Goal: Task Accomplishment & Management: Use online tool/utility

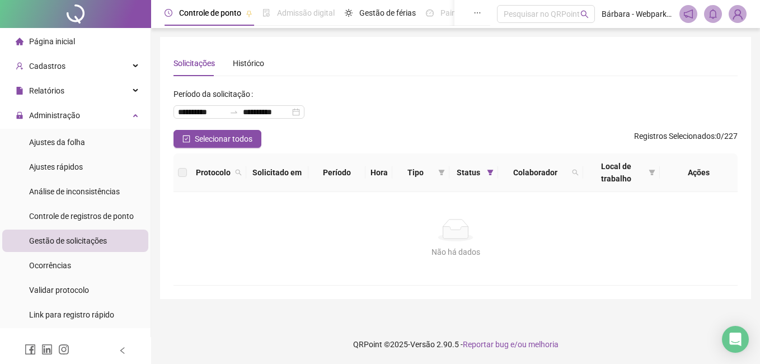
click at [107, 242] on li "Gestão de solicitações" at bounding box center [75, 240] width 146 height 22
click at [82, 87] on div "Relatórios" at bounding box center [75, 90] width 146 height 22
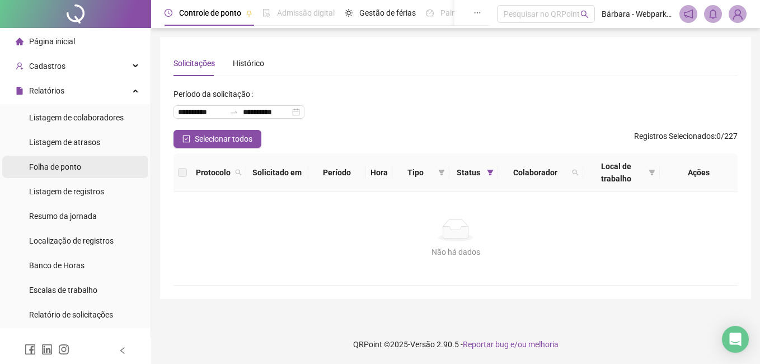
click at [65, 166] on span "Folha de ponto" at bounding box center [55, 166] width 52 height 9
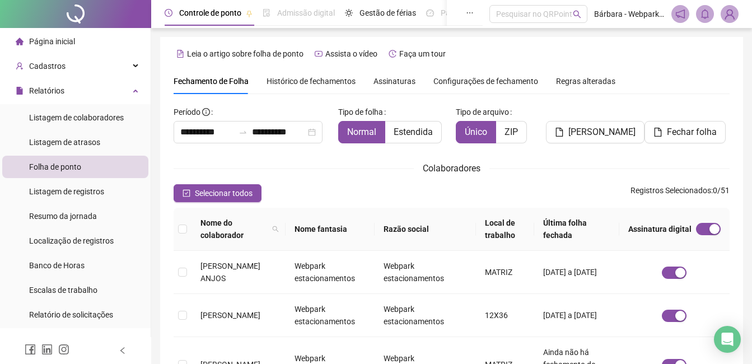
scroll to position [48, 0]
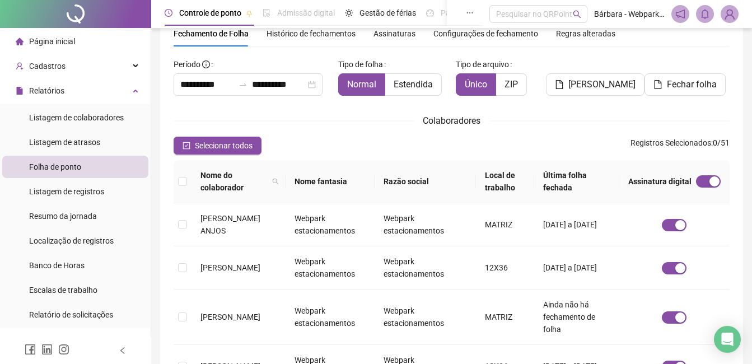
drag, startPoint x: 209, startPoint y: 151, endPoint x: 285, endPoint y: 116, distance: 84.2
click at [209, 150] on span "Selecionar todos" at bounding box center [224, 145] width 58 height 12
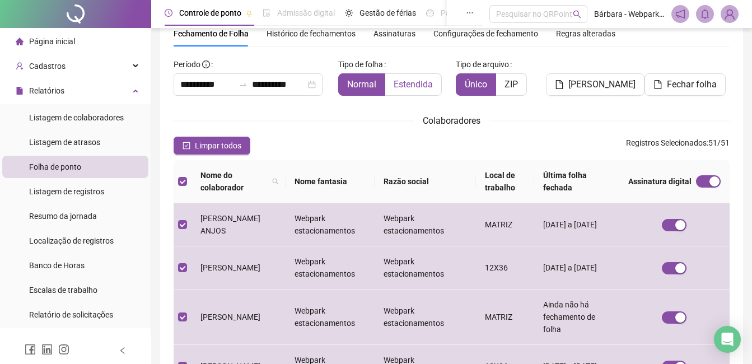
click at [405, 86] on span "Estendida" at bounding box center [412, 84] width 39 height 11
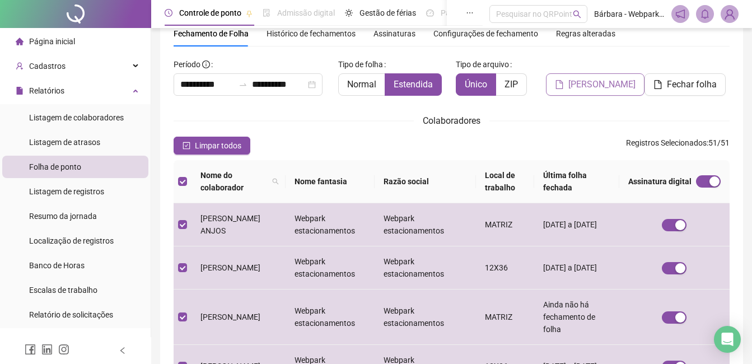
click at [586, 87] on span "[PERSON_NAME]" at bounding box center [601, 84] width 67 height 13
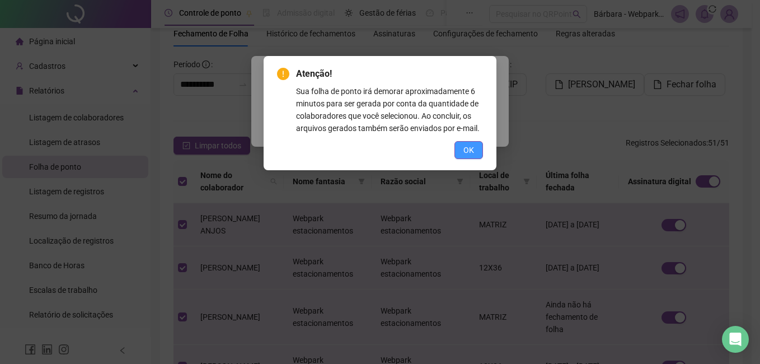
click at [468, 151] on span "OK" at bounding box center [468, 150] width 11 height 12
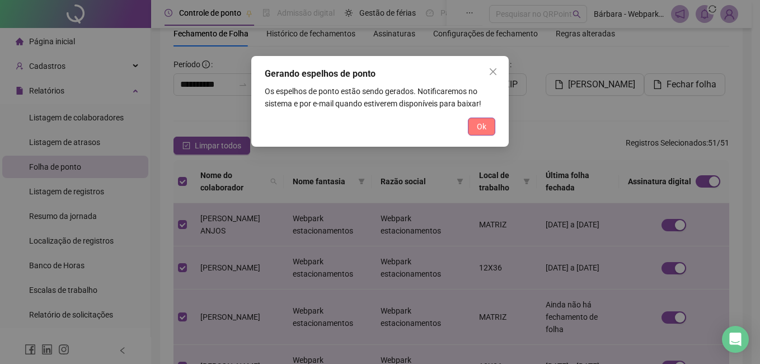
click at [485, 126] on span "Ok" at bounding box center [482, 126] width 10 height 12
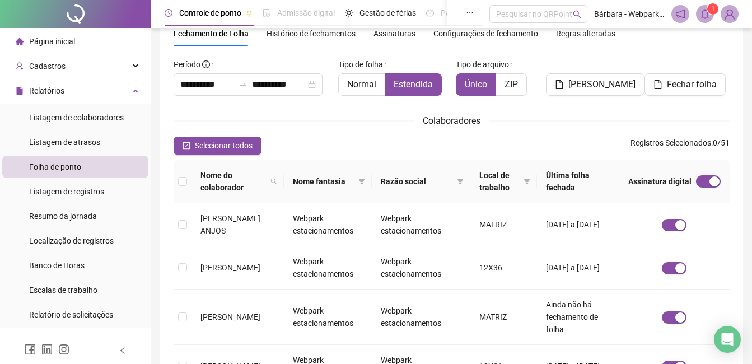
click at [701, 9] on icon "bell" at bounding box center [705, 14] width 10 height 10
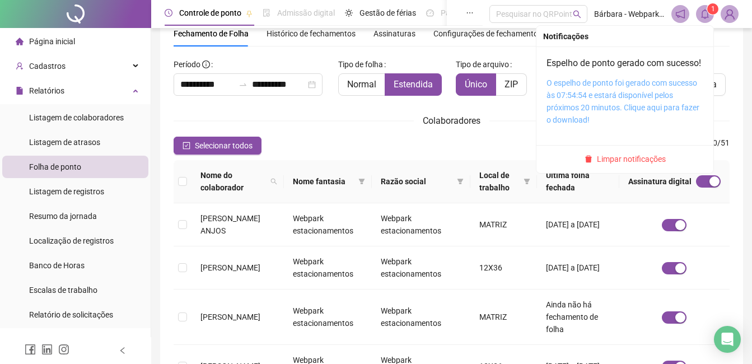
click at [595, 107] on link "O espelho de ponto foi gerado com sucesso às 07:54:54 e estará disponível pelos…" at bounding box center [622, 101] width 153 height 46
